Goal: Transaction & Acquisition: Book appointment/travel/reservation

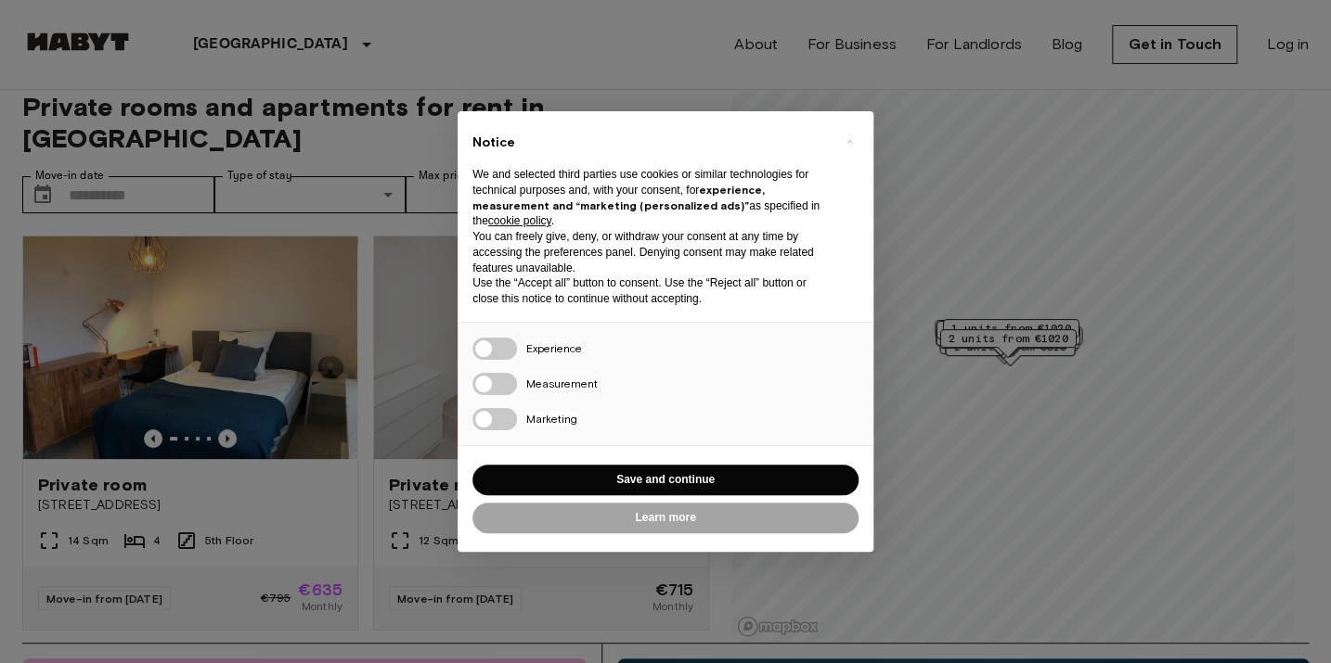
scroll to position [21, 0]
click at [379, 519] on div "× Notice We and selected third parties use cookies or similar technologies for …" at bounding box center [665, 331] width 1331 height 663
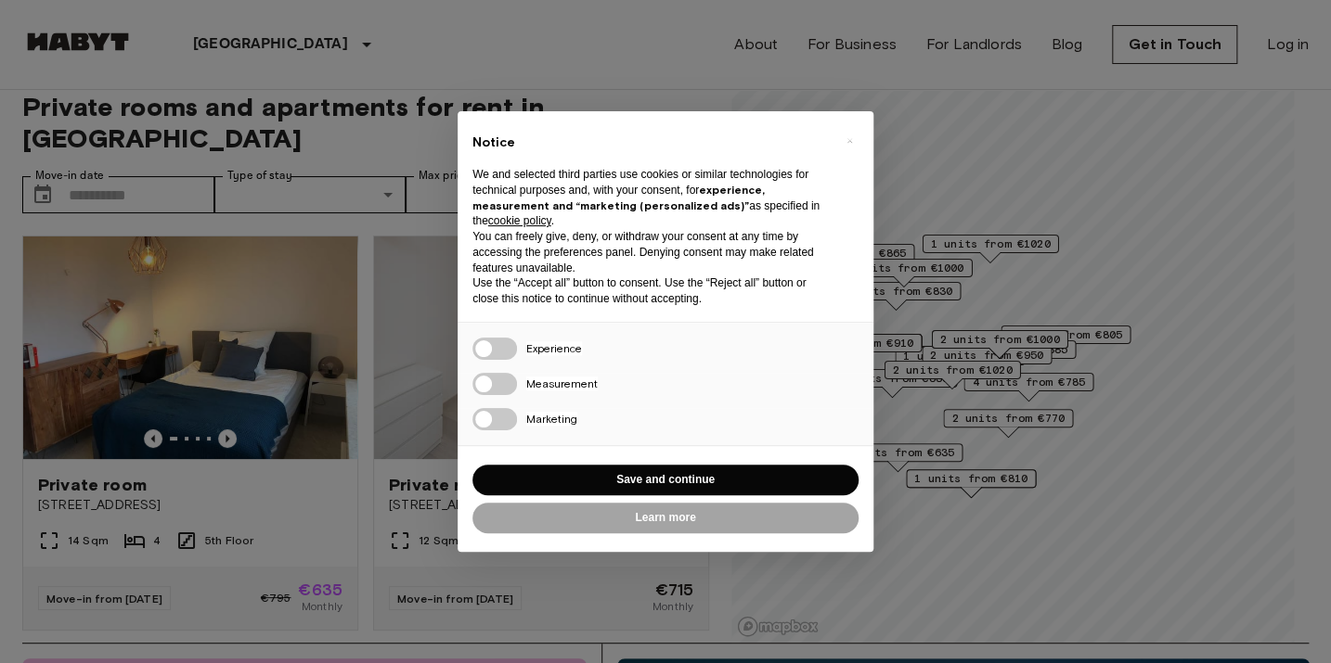
scroll to position [0, 0]
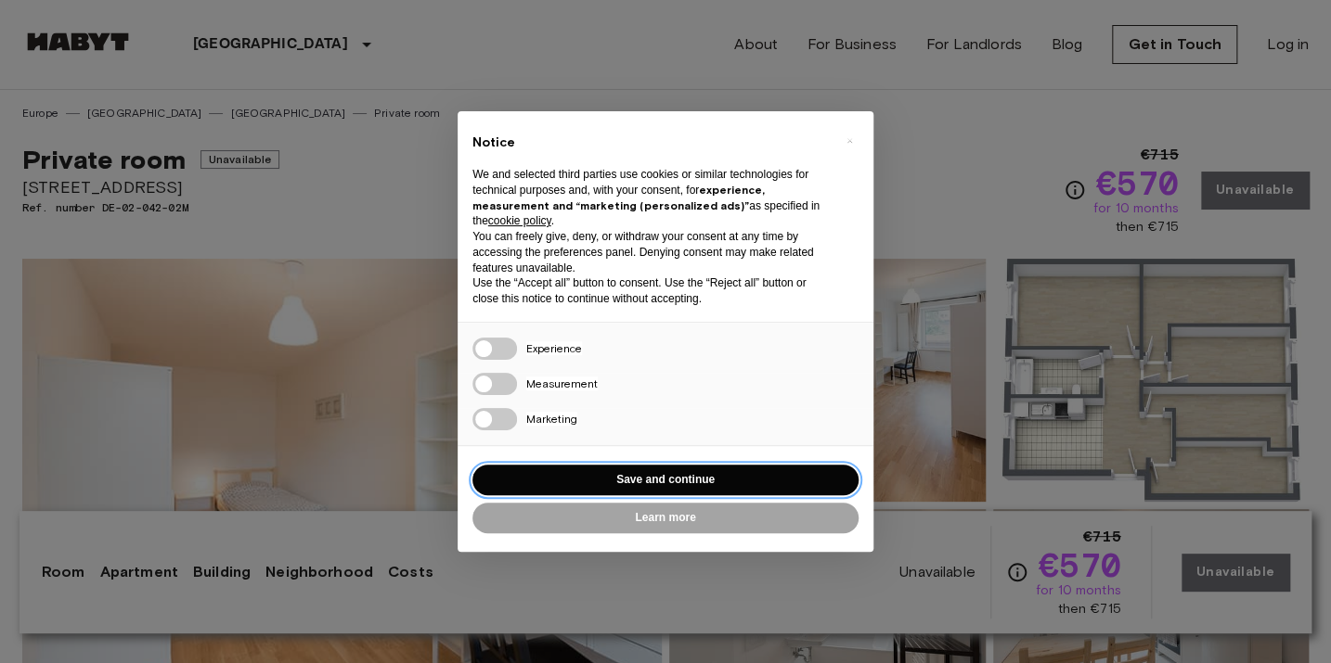
click at [618, 482] on button "Save and continue" at bounding box center [665, 480] width 386 height 31
click at [677, 484] on img at bounding box center [827, 380] width 316 height 243
